Goal: Transaction & Acquisition: Purchase product/service

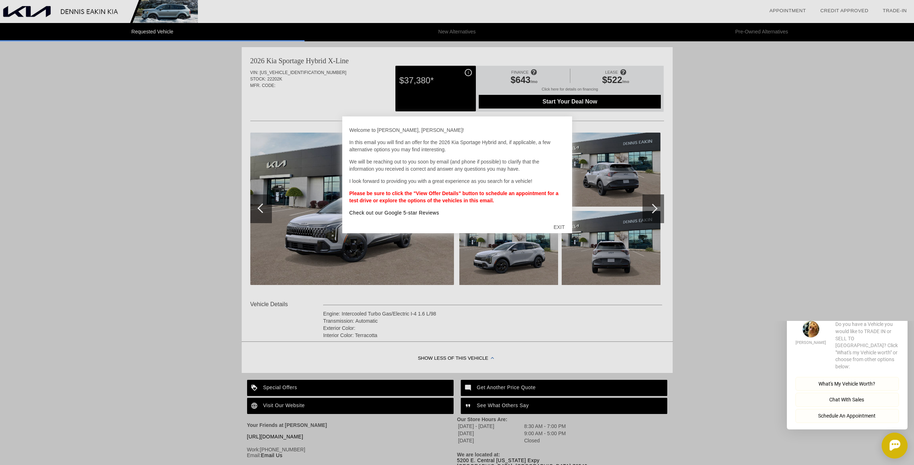
scroll to position [6, 0]
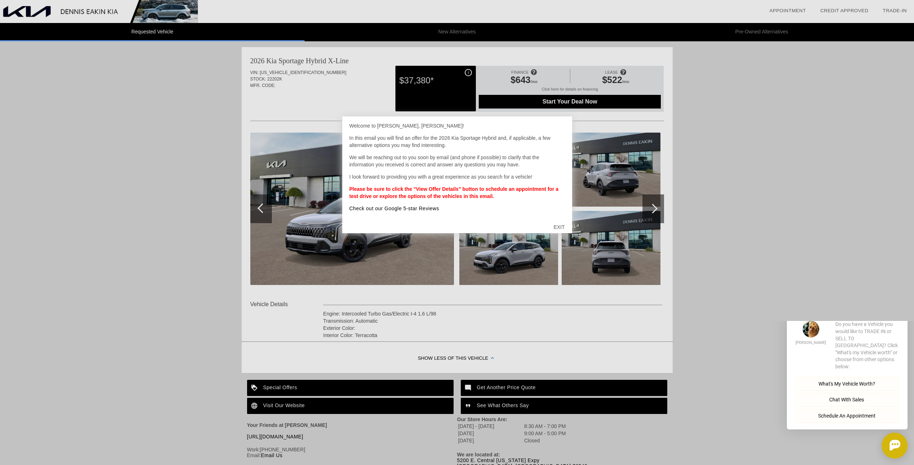
click at [560, 227] on div "EXIT" at bounding box center [558, 227] width 25 height 22
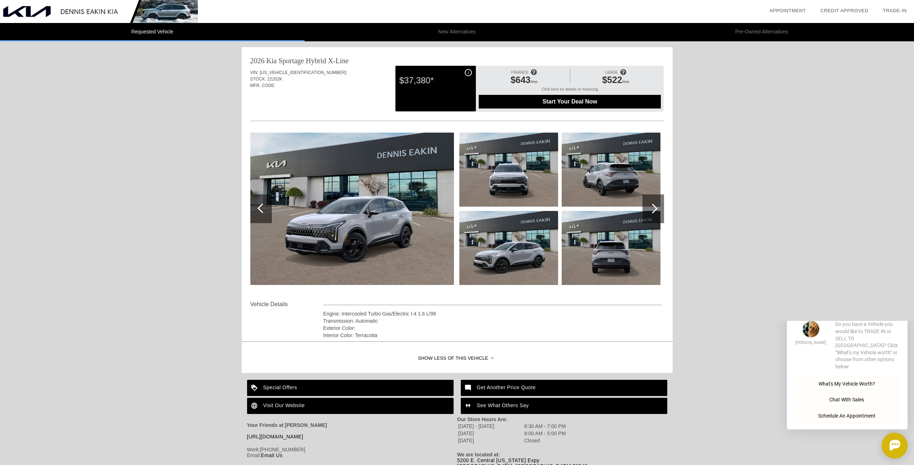
click at [467, 72] on div "$37,380*" at bounding box center [435, 80] width 73 height 19
click at [469, 74] on div "$37,380*" at bounding box center [435, 80] width 73 height 19
click at [452, 83] on div "$37,380*" at bounding box center [435, 80] width 73 height 19
click at [424, 81] on div "$37,380*" at bounding box center [435, 80] width 73 height 19
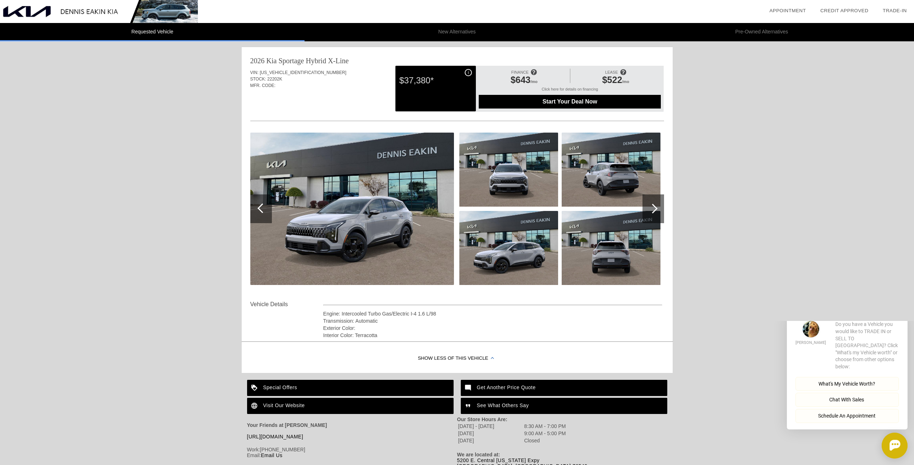
click at [423, 83] on div "$37,380*" at bounding box center [435, 80] width 73 height 19
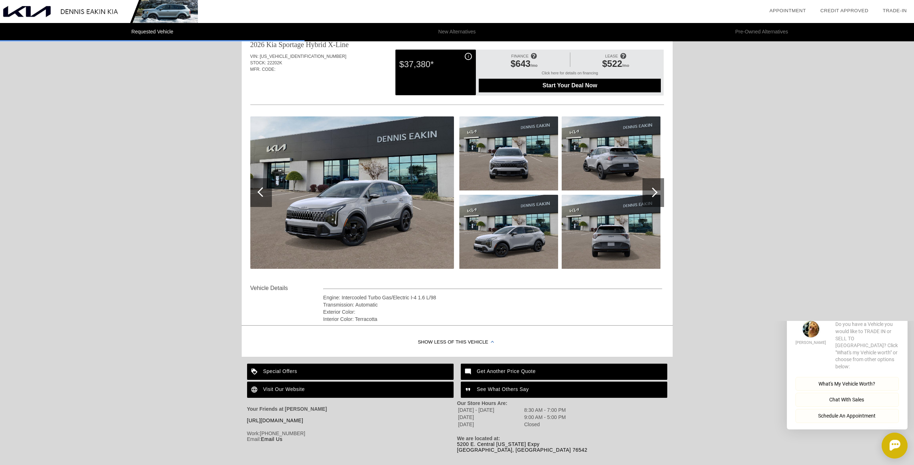
scroll to position [0, 0]
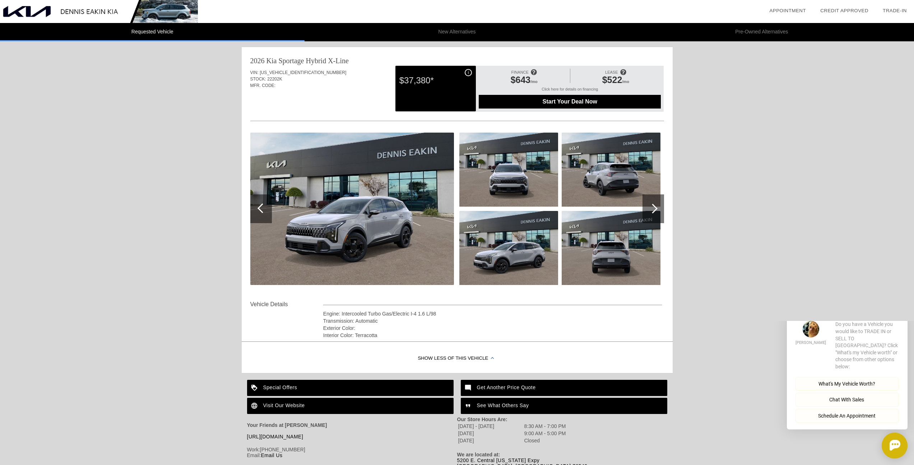
click at [652, 207] on div at bounding box center [653, 209] width 10 height 10
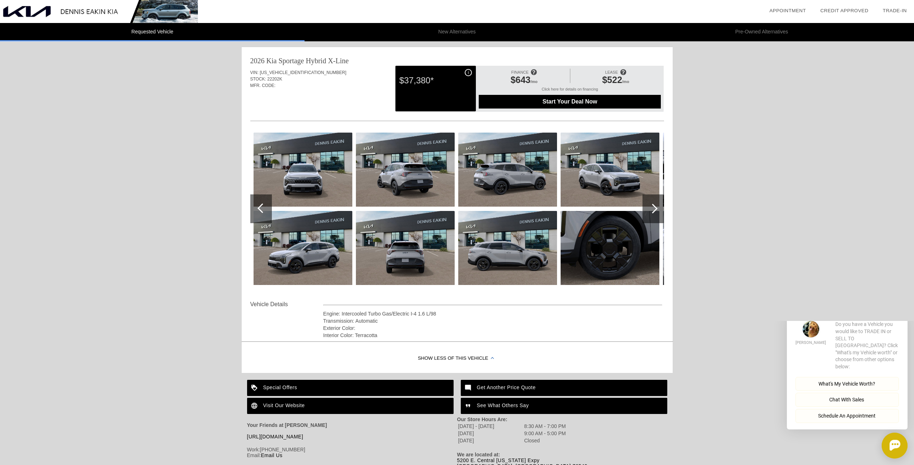
click at [652, 207] on div at bounding box center [653, 209] width 10 height 10
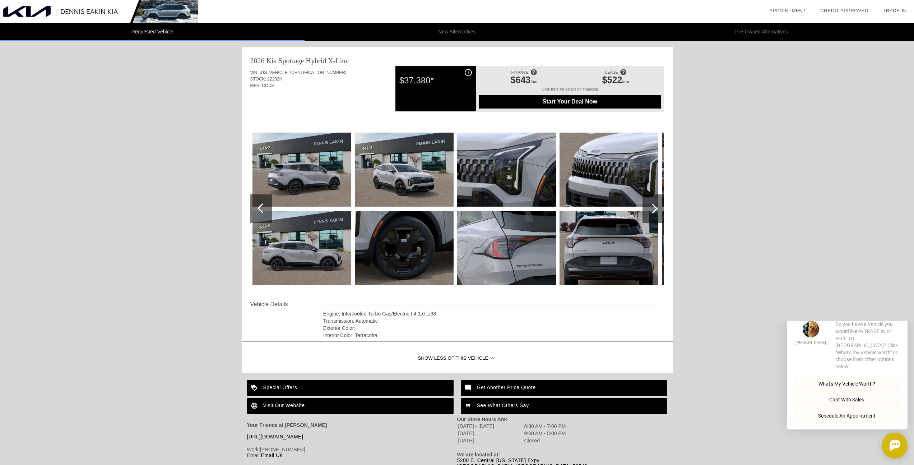
click at [652, 207] on div at bounding box center [653, 209] width 10 height 10
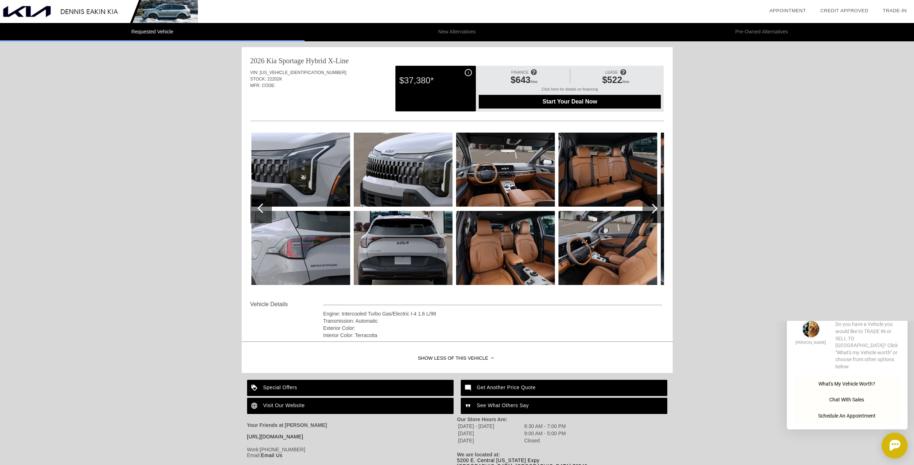
click at [652, 207] on div at bounding box center [653, 209] width 10 height 10
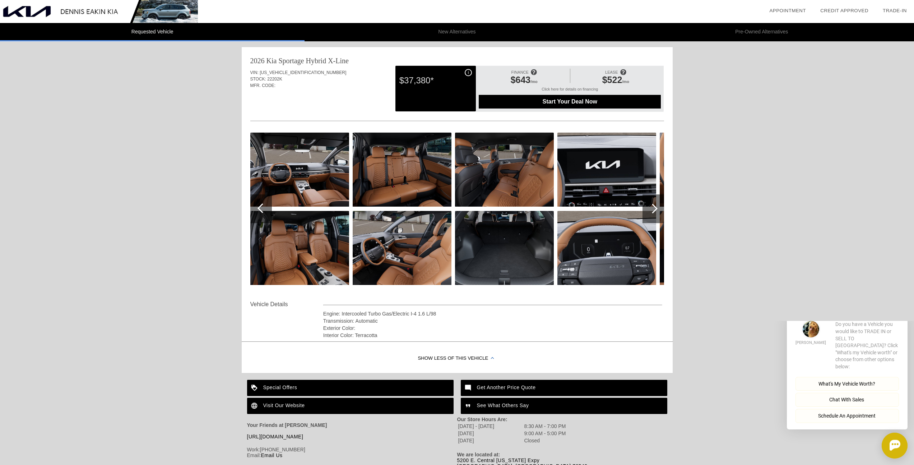
click at [652, 207] on div at bounding box center [653, 209] width 10 height 10
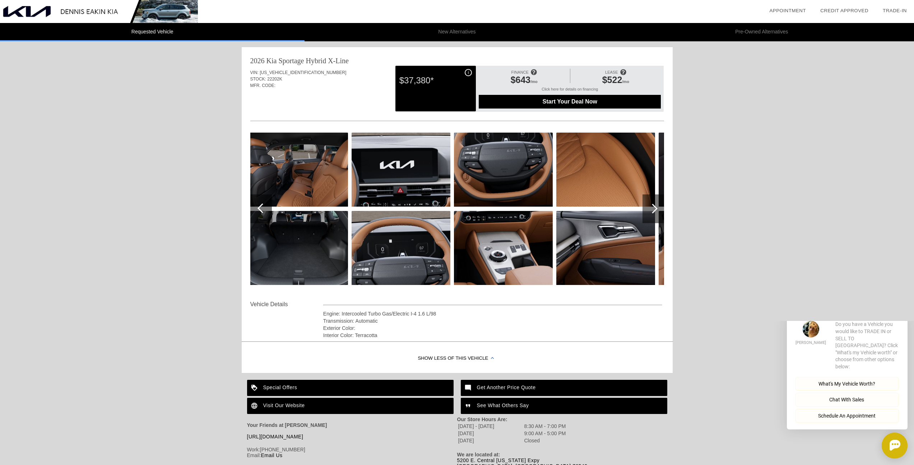
click at [652, 207] on div at bounding box center [653, 209] width 10 height 10
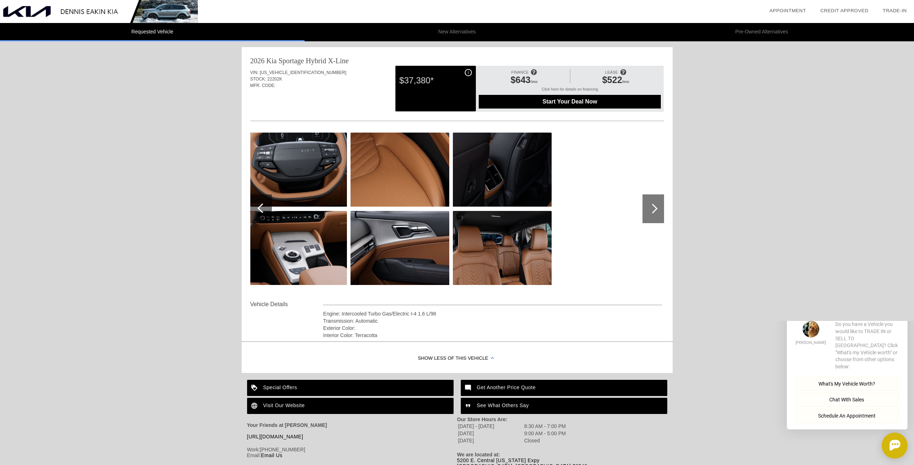
click at [652, 207] on div at bounding box center [653, 209] width 10 height 10
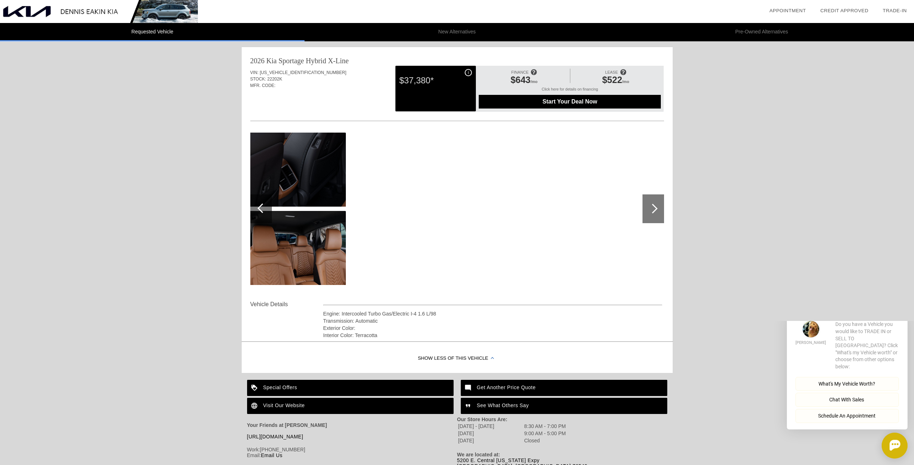
click at [652, 207] on div at bounding box center [653, 209] width 10 height 10
click at [193, 232] on div "Requested Vehicle New Alternatives Pre-Owned Alternatives date_range Appointmen…" at bounding box center [457, 238] width 914 height 476
click at [138, 313] on div "Requested Vehicle New Alternatives Pre-Owned Alternatives date_range Appointmen…" at bounding box center [457, 238] width 914 height 476
click at [468, 74] on div "$37,380*" at bounding box center [435, 80] width 73 height 19
click at [468, 73] on div "$37,380*" at bounding box center [435, 80] width 73 height 19
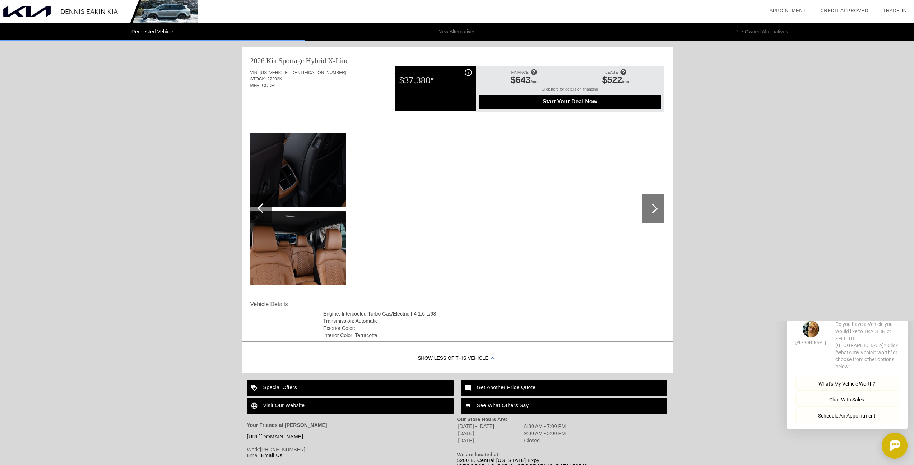
click at [468, 73] on div "$37,380*" at bounding box center [435, 80] width 73 height 19
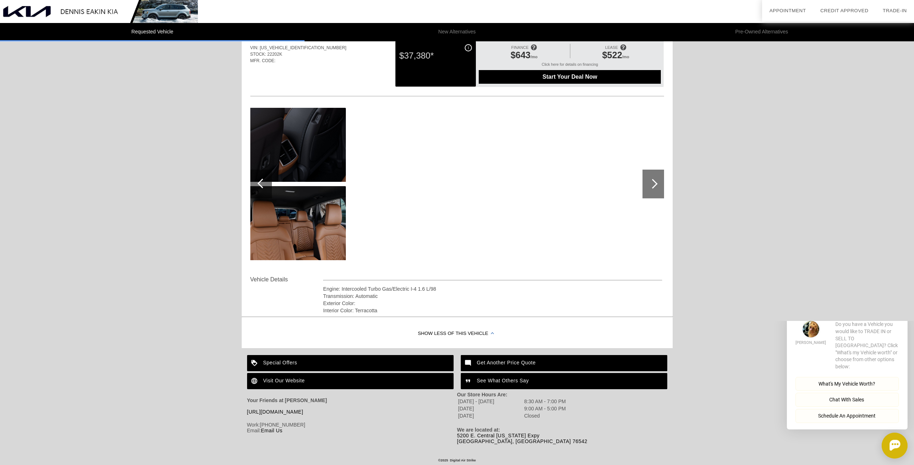
scroll to position [25, 0]
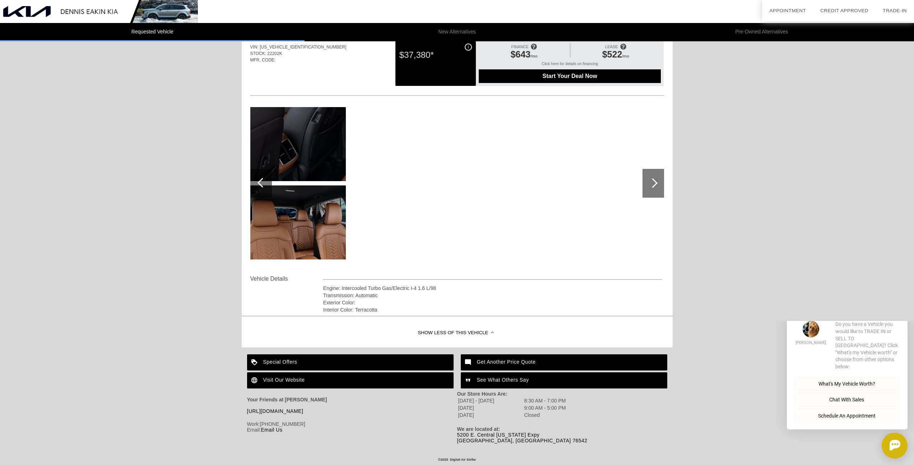
click at [287, 360] on div "Special Offers" at bounding box center [350, 362] width 206 height 16
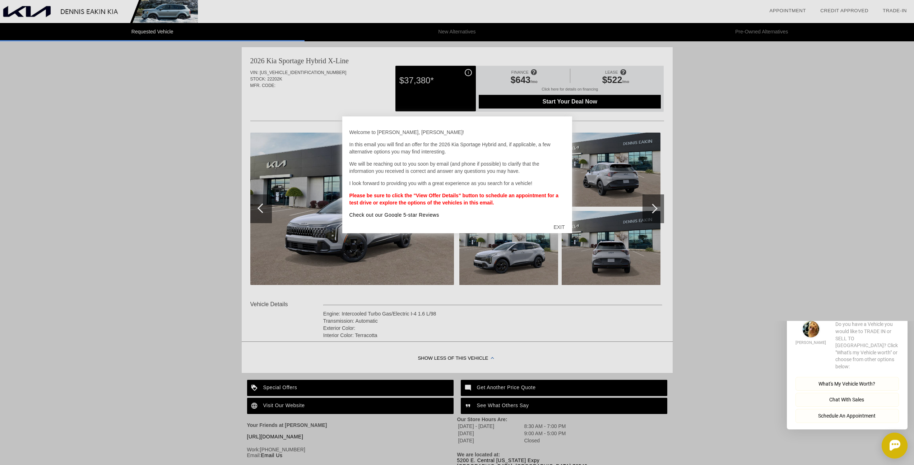
click at [135, 252] on div at bounding box center [457, 232] width 914 height 465
click at [739, 146] on div at bounding box center [457, 232] width 914 height 465
